Goal: Task Accomplishment & Management: Use online tool/utility

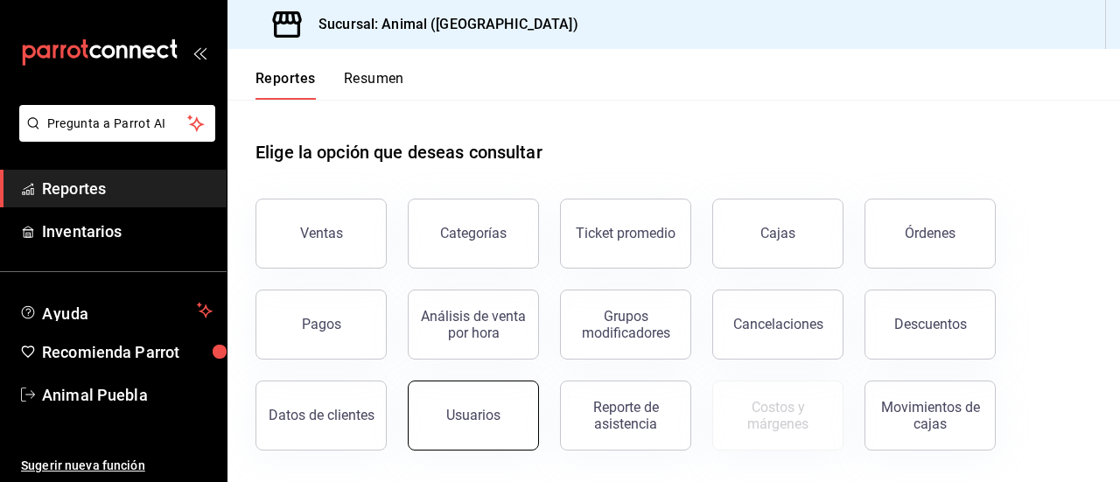
click at [473, 414] on div "Usuarios" at bounding box center [473, 415] width 54 height 17
click at [473, 414] on html "Pregunta a Parrot AI Reportes Inventarios Ayuda Recomienda Parrot Animal Puebla…" at bounding box center [560, 241] width 1120 height 482
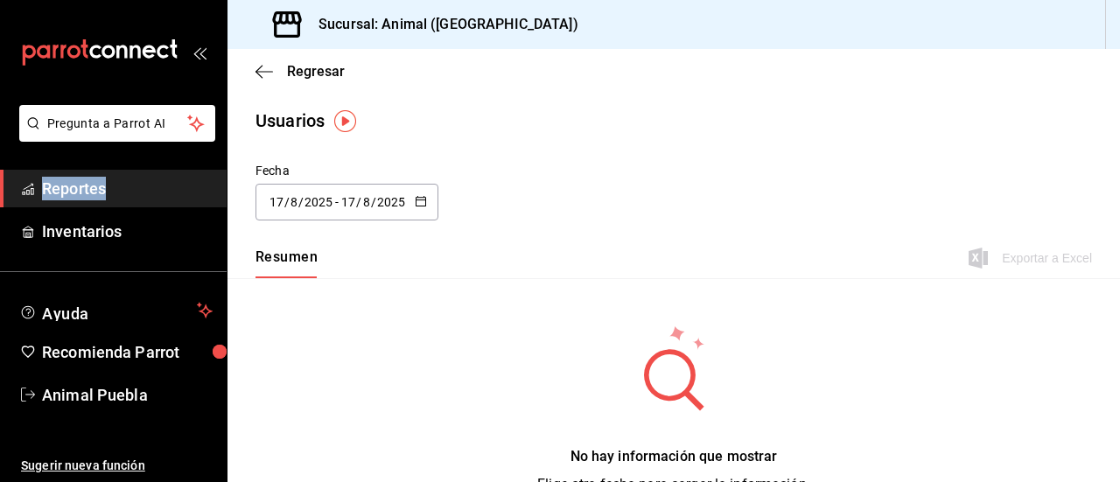
click at [420, 204] on icon "button" at bounding box center [421, 201] width 12 height 12
click at [417, 193] on div "[DATE] [DATE] - [DATE] [DATE]" at bounding box center [347, 202] width 183 height 37
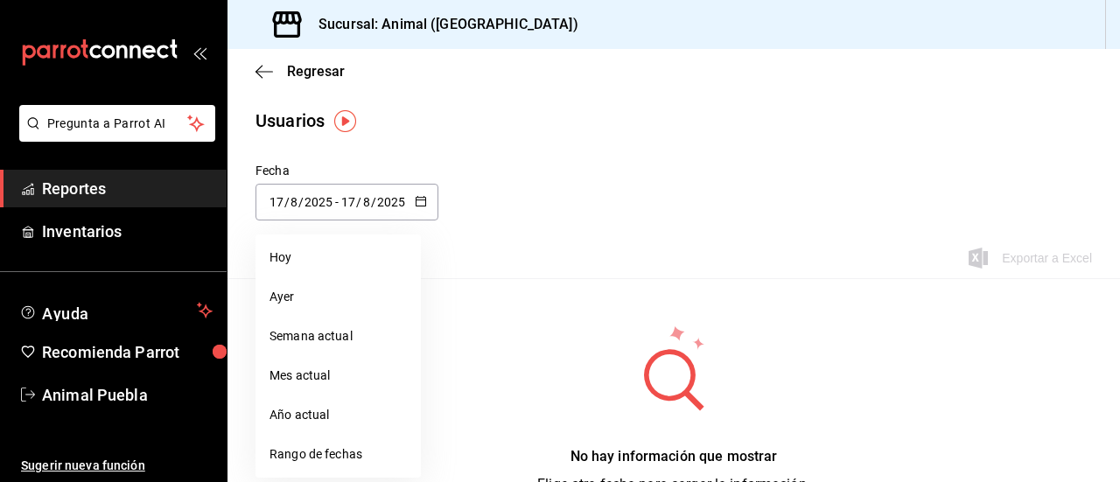
click at [417, 193] on div "[DATE] [DATE] - [DATE] [DATE]" at bounding box center [347, 202] width 183 height 37
click at [326, 458] on li "Rango de fechas" at bounding box center [338, 454] width 165 height 39
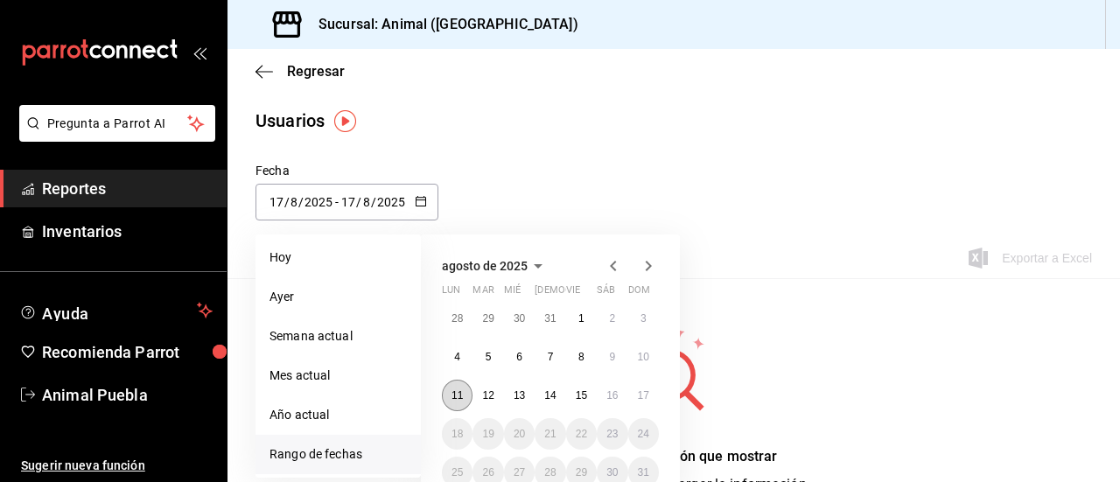
click at [459, 391] on abbr "11" at bounding box center [457, 395] width 11 height 12
click at [638, 396] on abbr "17" at bounding box center [643, 395] width 11 height 12
type input "[DATE]"
type input "11"
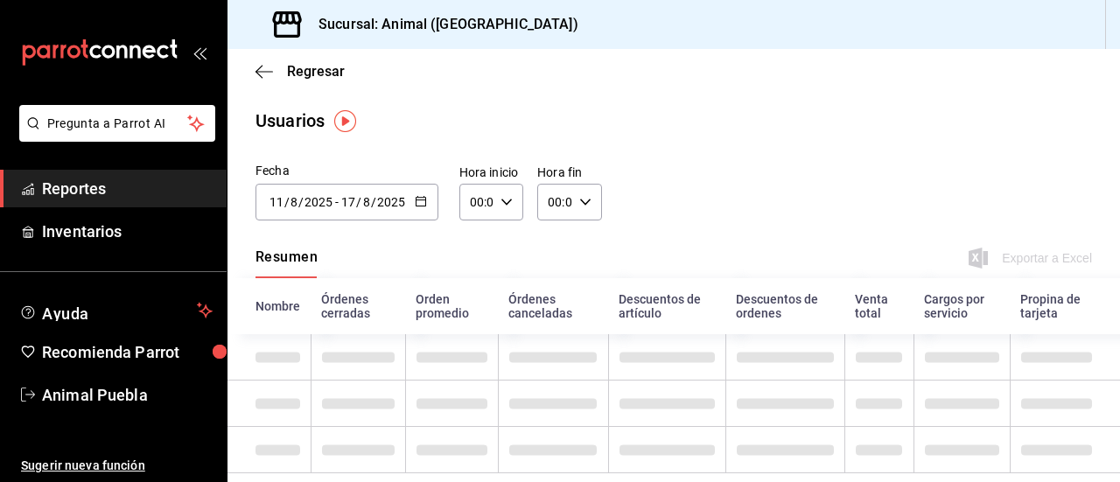
click at [512, 203] on div "00:00 Hora inicio" at bounding box center [492, 202] width 64 height 37
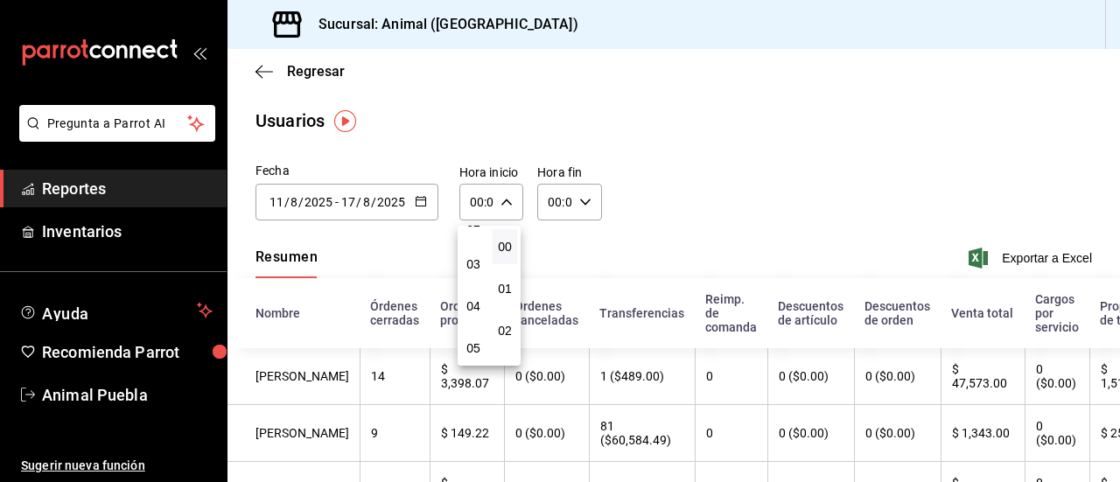
scroll to position [128, 0]
click at [474, 327] on span "05" at bounding box center [474, 329] width 4 height 14
type input "05:00"
click at [505, 242] on span "00" at bounding box center [505, 247] width 4 height 14
click at [583, 197] on div at bounding box center [560, 241] width 1120 height 482
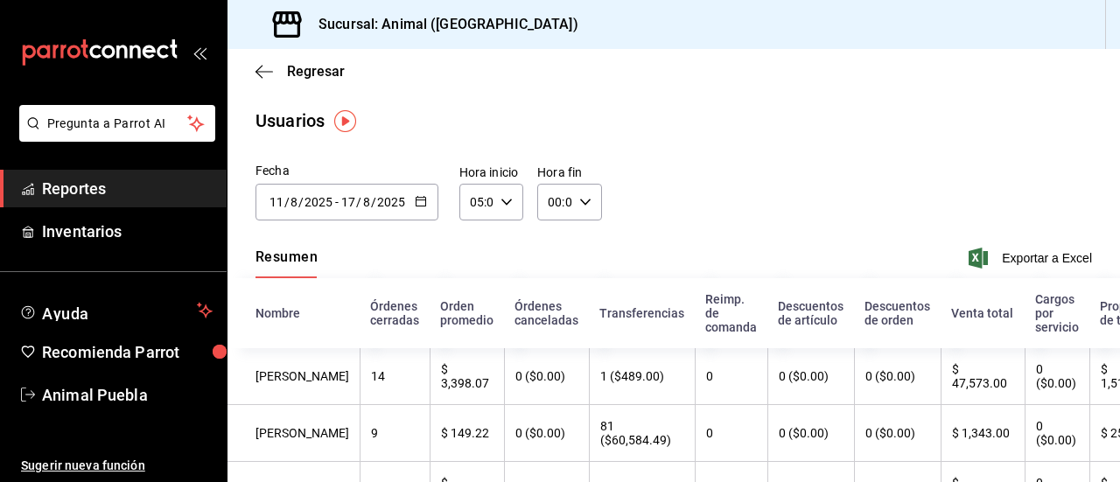
click at [583, 197] on icon "button" at bounding box center [585, 202] width 12 height 12
click at [549, 319] on span "04" at bounding box center [551, 325] width 4 height 14
type input "04:00"
click at [583, 235] on button "00" at bounding box center [582, 246] width 25 height 35
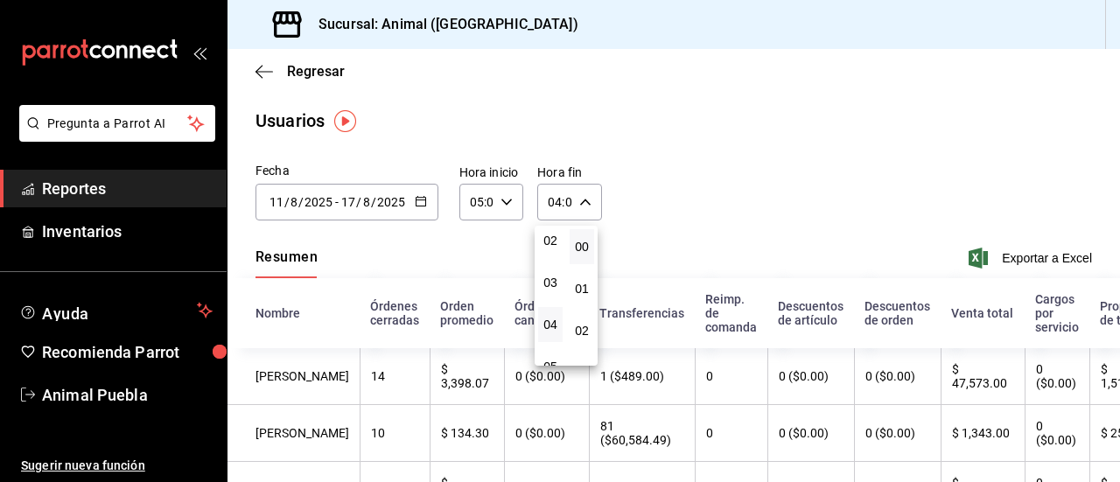
click at [583, 173] on div at bounding box center [560, 241] width 1120 height 482
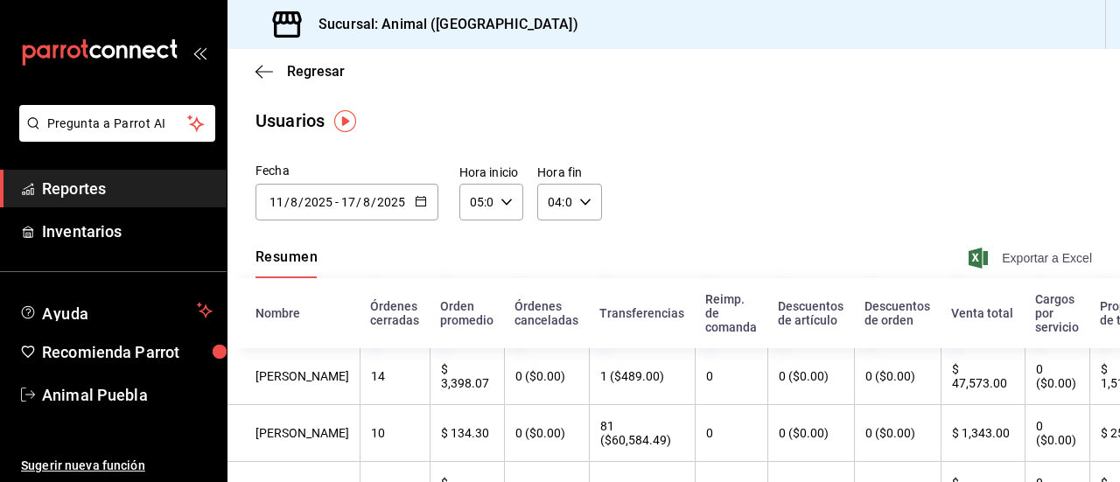
click at [1043, 253] on span "Exportar a Excel" at bounding box center [1032, 258] width 120 height 21
